Goal: Task Accomplishment & Management: Use online tool/utility

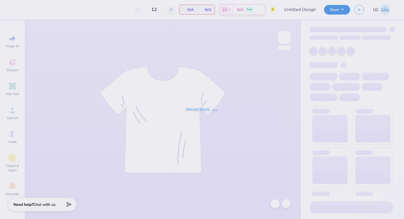
type input "Sigma Chi Hoco 25"
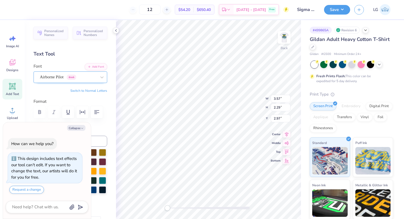
type textarea "x"
click at [57, 76] on div "Airborne Pilot Greek" at bounding box center [68, 77] width 58 height 9
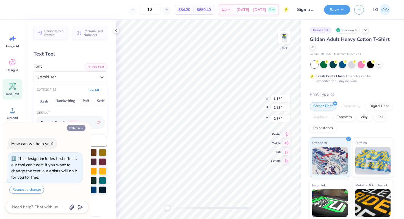
type input "droid ser"
type textarea "x"
click at [81, 128] on polyline "button" at bounding box center [82, 128] width 2 height 1
type textarea "x"
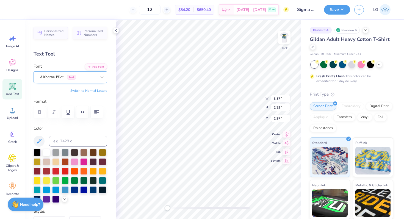
click at [74, 77] on div "Airborne Pilot Greek" at bounding box center [68, 77] width 58 height 9
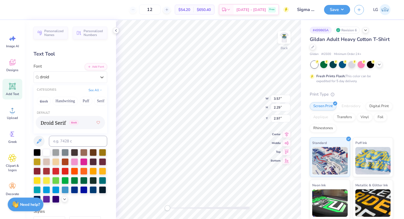
click at [80, 121] on div "Greek" at bounding box center [70, 123] width 59 height 10
type input "droid"
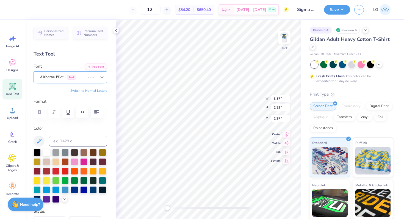
click at [103, 76] on icon at bounding box center [101, 77] width 3 height 2
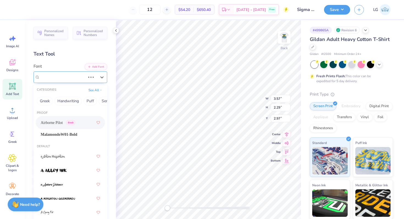
click at [63, 79] on span "Airborne Pilot" at bounding box center [52, 77] width 24 height 6
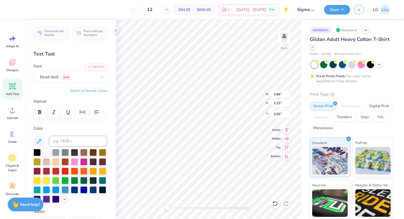
click at [306, 59] on div "# 499865A Revision 6 Gildan Adult Heavy Cotton T-Shirt Gildan # G500 Minimum Or…" at bounding box center [352, 141] width 103 height 242
click at [373, 108] on div "Digital Print" at bounding box center [379, 105] width 27 height 8
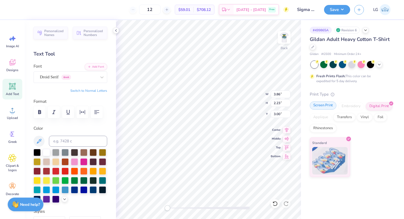
click at [322, 104] on div "Screen Print" at bounding box center [323, 105] width 27 height 8
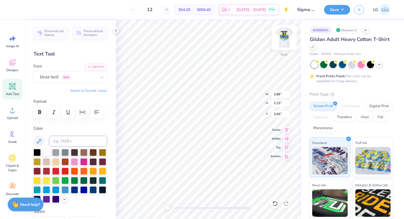
click at [285, 41] on img at bounding box center [284, 37] width 22 height 22
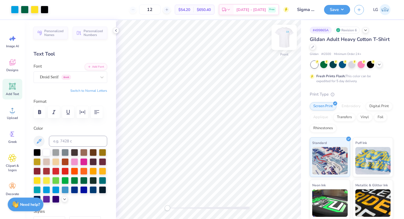
click at [285, 41] on img at bounding box center [284, 37] width 22 height 22
click at [281, 45] on img at bounding box center [284, 37] width 22 height 22
click at [24, 11] on div at bounding box center [25, 9] width 8 height 8
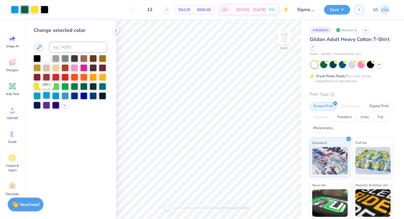
click at [46, 93] on div at bounding box center [46, 95] width 7 height 7
click at [116, 32] on icon at bounding box center [116, 30] width 4 height 4
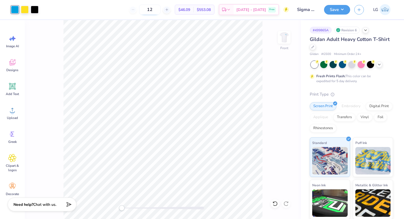
drag, startPoint x: 161, startPoint y: 9, endPoint x: 148, endPoint y: 8, distance: 12.7
click at [148, 8] on input "12" at bounding box center [149, 10] width 21 height 10
type input "2"
type input "12"
click at [337, 11] on button "Save" at bounding box center [337, 9] width 26 height 10
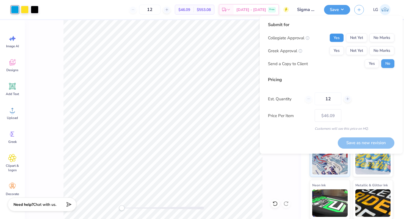
click at [336, 36] on button "Yes" at bounding box center [336, 38] width 14 height 9
click at [338, 45] on div "Collegiate Approval Yes Not Yet No Marks Greek Approval Yes Not Yet No Marks Se…" at bounding box center [331, 51] width 126 height 35
click at [339, 48] on button "Yes" at bounding box center [336, 50] width 14 height 9
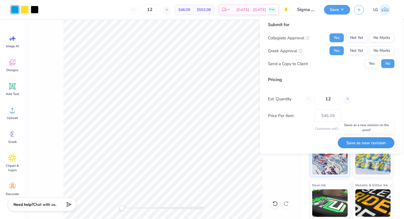
click at [354, 146] on button "Save as new revision" at bounding box center [366, 142] width 57 height 11
type input "$46.09"
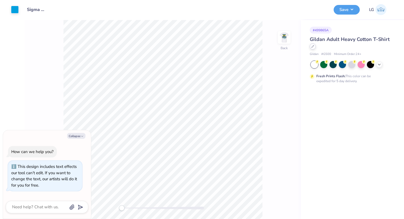
click at [312, 48] on icon at bounding box center [312, 46] width 3 height 3
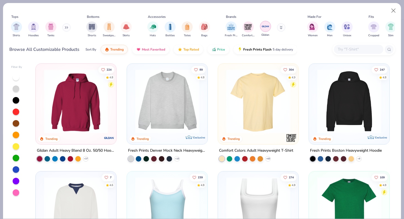
click at [261, 29] on img "filter for Gildan" at bounding box center [265, 26] width 8 height 8
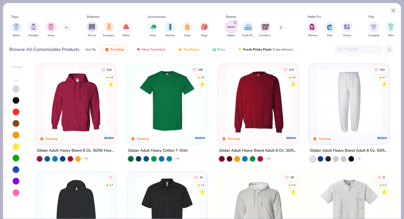
click at [81, 113] on img at bounding box center [76, 101] width 70 height 64
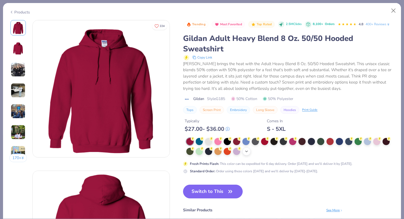
click at [251, 151] on div "+ 15" at bounding box center [246, 151] width 8 height 8
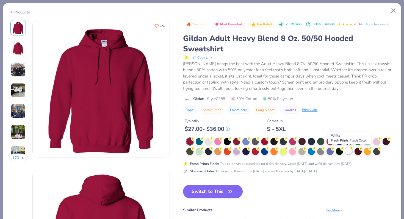
click at [349, 151] on div at bounding box center [348, 150] width 7 height 7
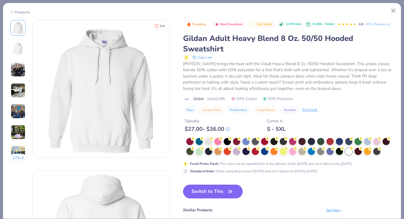
click at [230, 188] on icon "button" at bounding box center [230, 192] width 8 height 8
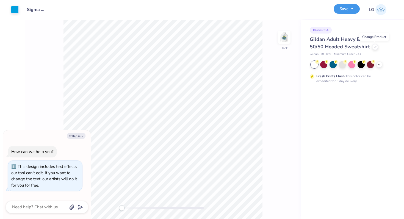
click at [350, 7] on button "Save" at bounding box center [347, 9] width 26 height 10
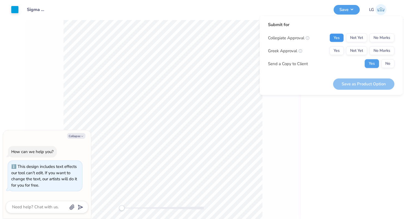
click at [341, 38] on button "Yes" at bounding box center [336, 38] width 14 height 9
click at [339, 48] on button "Yes" at bounding box center [336, 50] width 14 height 9
click at [380, 65] on div "Yes No" at bounding box center [380, 63] width 30 height 9
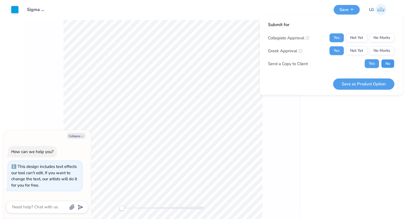
click at [391, 60] on button "No" at bounding box center [387, 63] width 13 height 9
click at [369, 83] on button "Save as Product Option" at bounding box center [363, 83] width 61 height 11
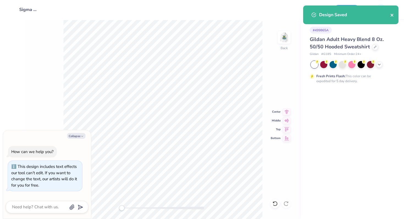
click at [393, 14] on icon "close" at bounding box center [392, 15] width 4 height 4
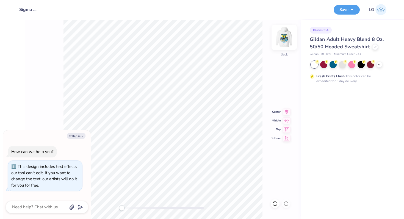
click at [284, 35] on img at bounding box center [284, 37] width 22 height 22
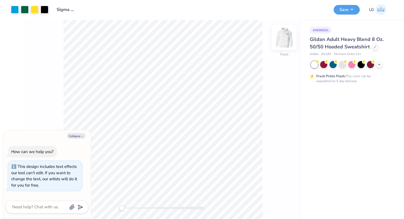
click at [282, 39] on img at bounding box center [284, 37] width 22 height 22
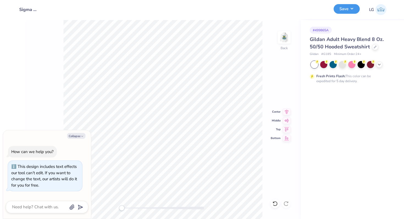
click at [347, 13] on button "Save" at bounding box center [347, 9] width 26 height 10
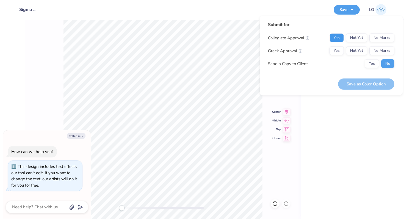
click at [341, 38] on button "Yes" at bounding box center [336, 38] width 14 height 9
click at [341, 48] on button "Yes" at bounding box center [336, 50] width 14 height 9
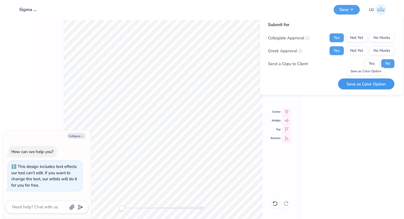
click at [351, 82] on button "Save as Color Option" at bounding box center [366, 83] width 56 height 11
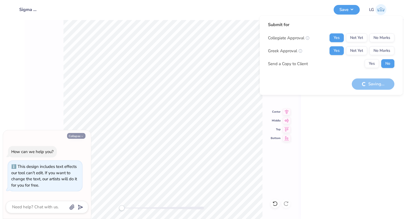
type textarea "x"
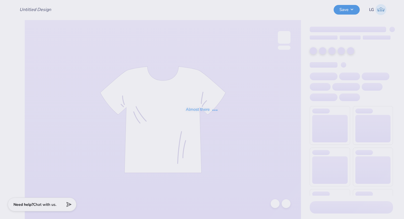
type input "Sigma Chi Hoco 25"
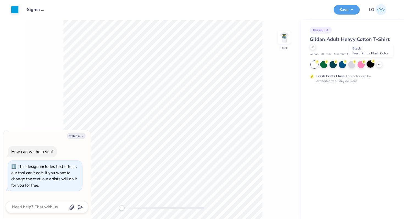
click at [371, 64] on div at bounding box center [370, 63] width 7 height 7
click at [281, 35] on img at bounding box center [284, 37] width 22 height 22
click at [35, 9] on div at bounding box center [35, 9] width 8 height 8
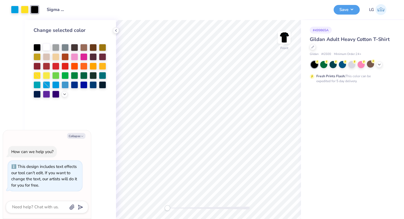
click at [47, 48] on div at bounding box center [46, 46] width 7 height 7
click at [351, 9] on button "Save" at bounding box center [347, 9] width 26 height 10
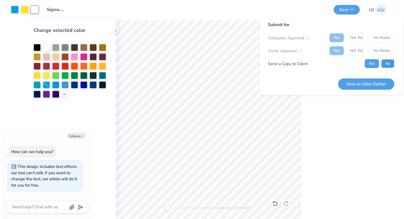
click at [383, 63] on button "No" at bounding box center [387, 63] width 13 height 9
click at [369, 83] on button "Save as Color Option" at bounding box center [366, 83] width 56 height 11
type textarea "x"
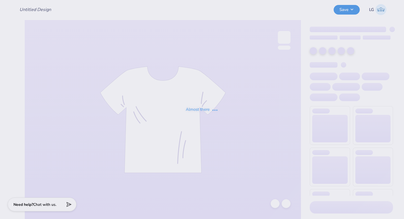
type input "Sigma Chi Hoco 25"
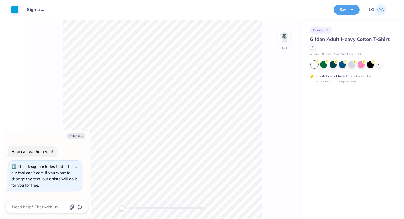
click at [376, 65] on div at bounding box center [352, 64] width 82 height 7
click at [380, 64] on icon at bounding box center [379, 64] width 4 height 4
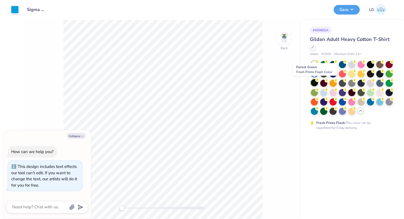
click at [313, 83] on div at bounding box center [314, 82] width 7 height 7
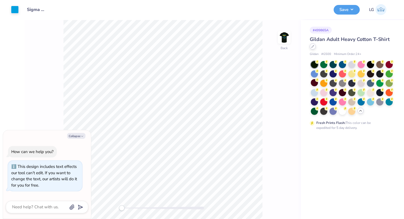
click at [313, 48] on div at bounding box center [313, 46] width 6 height 6
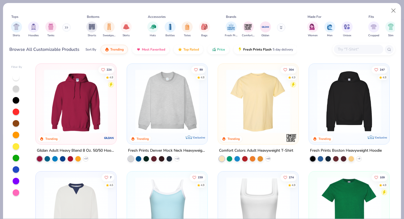
click at [97, 101] on img at bounding box center [76, 101] width 70 height 64
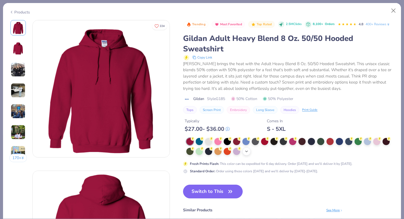
click at [249, 149] on div "+ 15" at bounding box center [246, 151] width 8 height 8
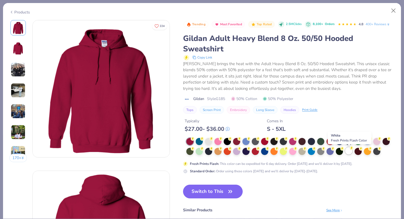
click at [351, 150] on circle at bounding box center [352, 148] width 4 height 4
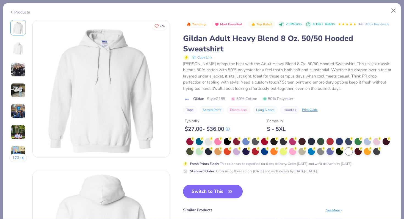
click at [240, 192] on button "Switch to This" at bounding box center [213, 192] width 60 height 14
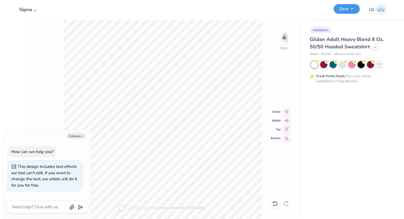
click at [346, 7] on button "Save" at bounding box center [347, 9] width 26 height 10
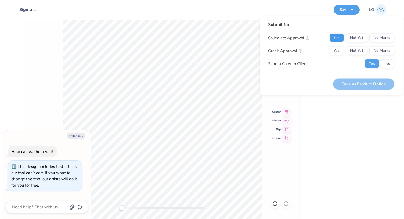
click at [338, 37] on button "Yes" at bounding box center [336, 38] width 14 height 9
click at [337, 48] on button "Yes" at bounding box center [336, 50] width 14 height 9
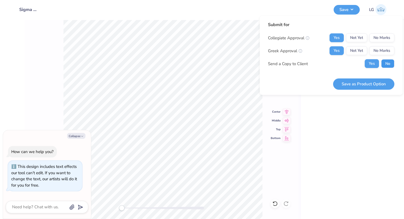
click at [384, 63] on button "No" at bounding box center [387, 63] width 13 height 9
click at [374, 82] on button "Save as Product Option" at bounding box center [363, 83] width 61 height 11
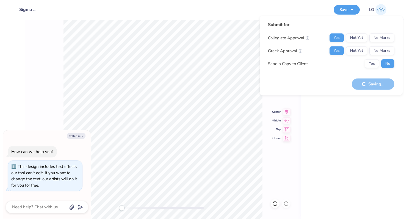
type textarea "x"
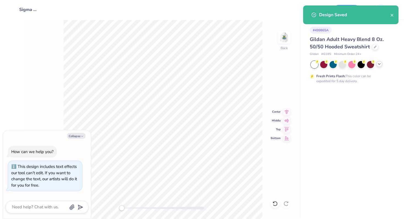
click at [389, 35] on div "# 499865A Gildan Adult Heavy Blend 8 Oz. 50/50 Hooded Sweatshirt Gildan # G185 …" at bounding box center [352, 51] width 103 height 63
click at [391, 14] on icon "close" at bounding box center [392, 15] width 4 height 4
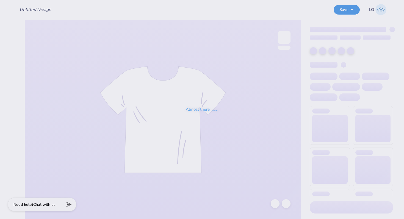
type input "Sigma Chi Hoco 25"
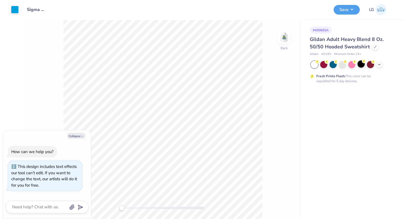
click at [360, 65] on div at bounding box center [360, 63] width 7 height 7
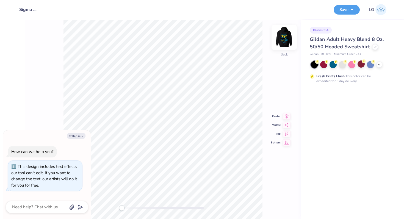
click at [279, 39] on img at bounding box center [284, 37] width 22 height 22
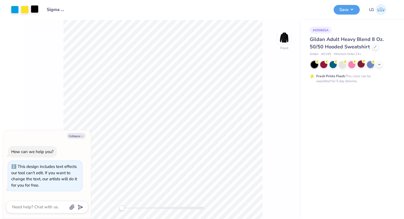
click at [37, 12] on div at bounding box center [35, 9] width 8 height 8
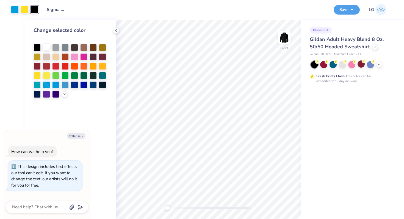
click at [46, 46] on div at bounding box center [46, 46] width 7 height 7
click at [354, 10] on button "Save" at bounding box center [347, 9] width 26 height 10
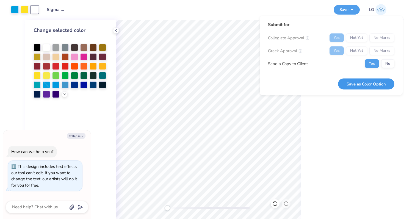
click at [364, 86] on button "Save as Color Option" at bounding box center [366, 83] width 56 height 11
type textarea "x"
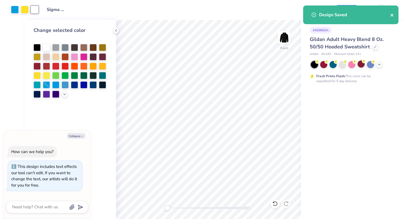
click at [391, 14] on icon "close" at bounding box center [391, 15] width 3 height 3
